Goal: Transaction & Acquisition: Subscribe to service/newsletter

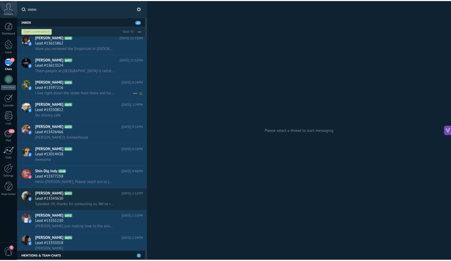
scroll to position [697, 0]
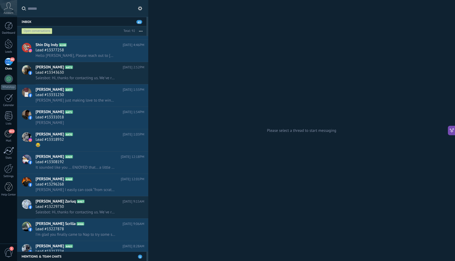
click at [8, 7] on icon at bounding box center [8, 6] width 9 height 8
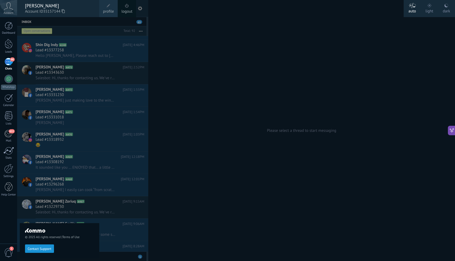
click at [9, 249] on span "1" at bounding box center [8, 252] width 9 height 9
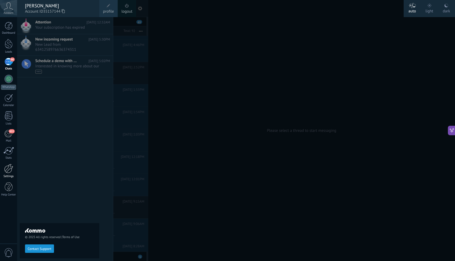
click at [10, 176] on div "Settings" at bounding box center [8, 176] width 15 height 3
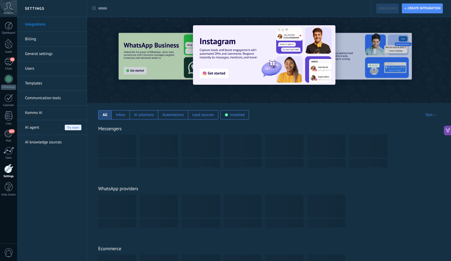
click at [33, 37] on link "Billing" at bounding box center [53, 39] width 56 height 15
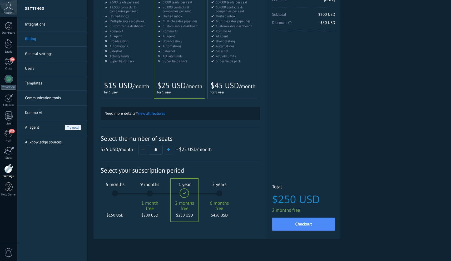
scroll to position [77, 0]
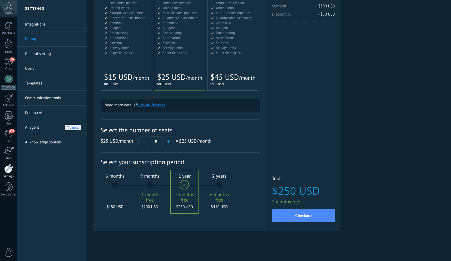
click at [115, 184] on div "6 months $150 USD" at bounding box center [115, 187] width 28 height 37
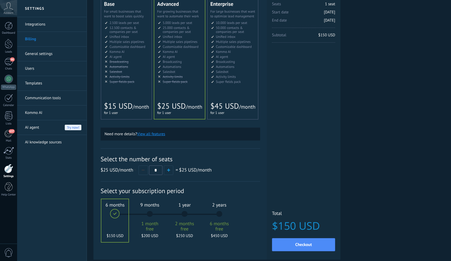
scroll to position [0, 0]
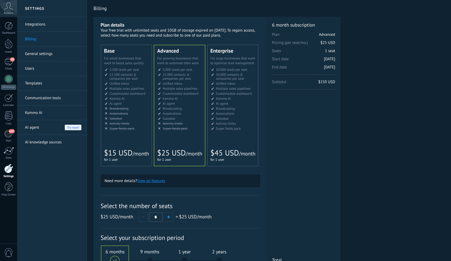
click at [129, 117] on li "Salesbot Salesbot Salesbot Salesbot Salesbot Salesbot Salesbot" at bounding box center [127, 119] width 44 height 4
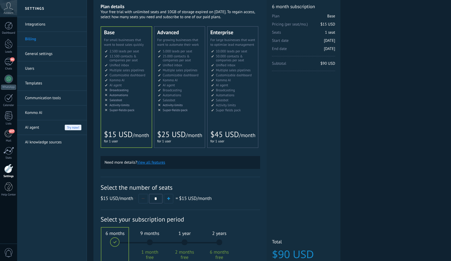
scroll to position [18, 0]
click at [176, 142] on div "for 1 user for 1 user por usuario 为1个用户 para 1 usuário untuk 1 pengguna 1 kulla…" at bounding box center [179, 141] width 45 height 5
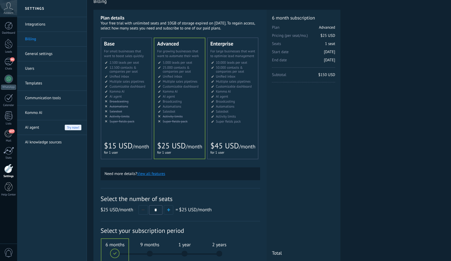
scroll to position [0, 0]
